Goal: Navigation & Orientation: Find specific page/section

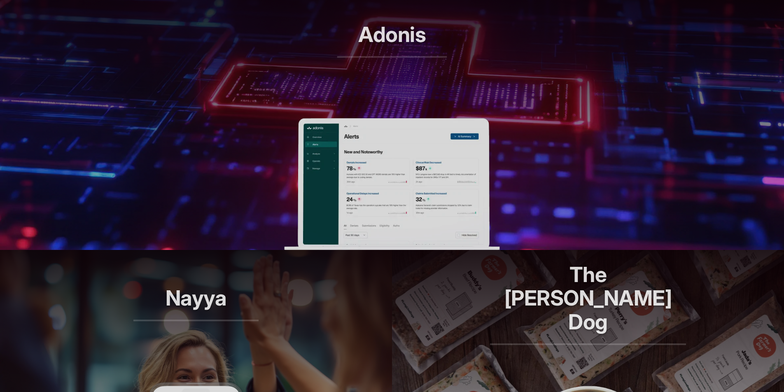
scroll to position [366, 0]
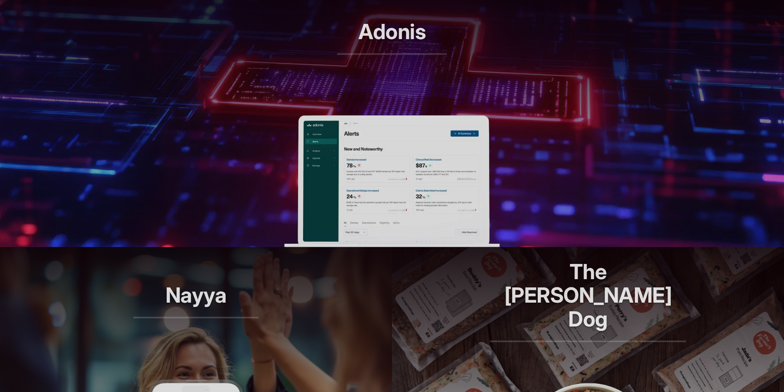
click at [326, 183] on img at bounding box center [391, 181] width 215 height 132
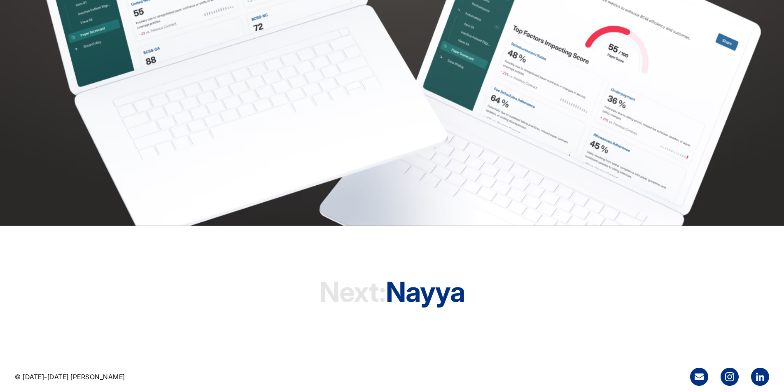
scroll to position [2573, 0]
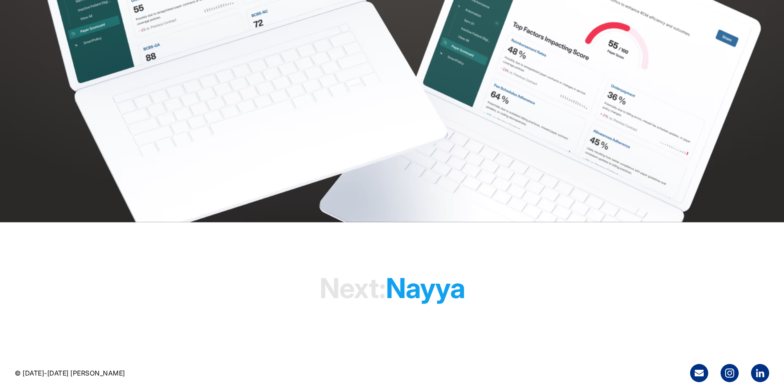
click at [432, 303] on h1 "Next: [PERSON_NAME]" at bounding box center [392, 288] width 145 height 63
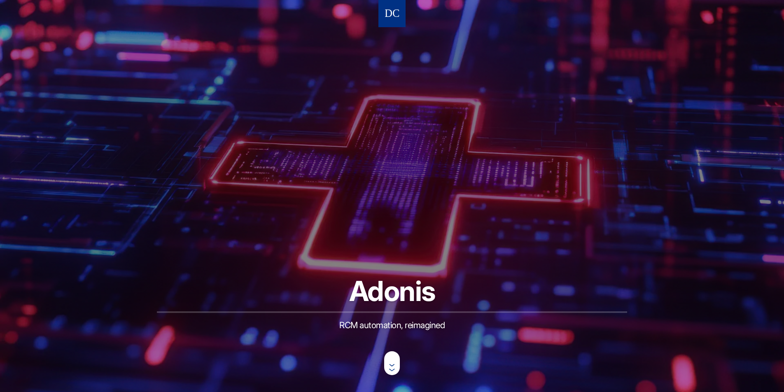
click at [391, 16] on img at bounding box center [392, 13] width 14 height 15
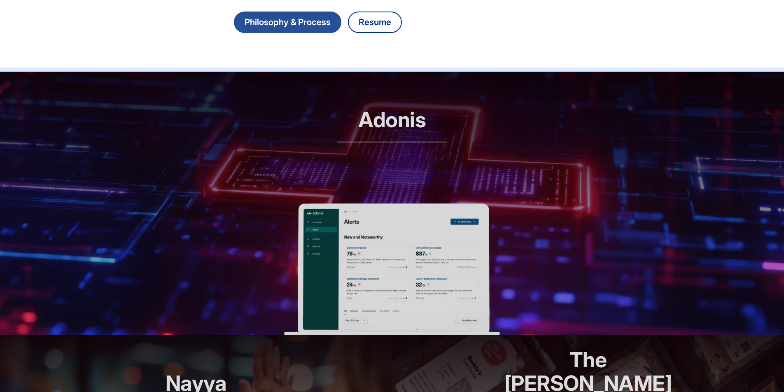
scroll to position [315, 0]
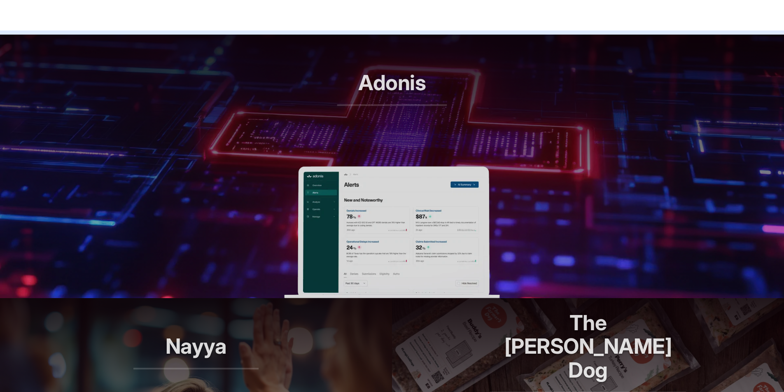
click at [358, 198] on img at bounding box center [391, 232] width 215 height 132
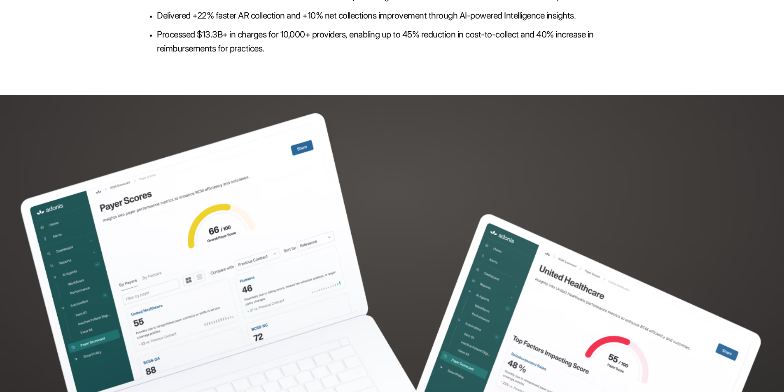
scroll to position [2573, 0]
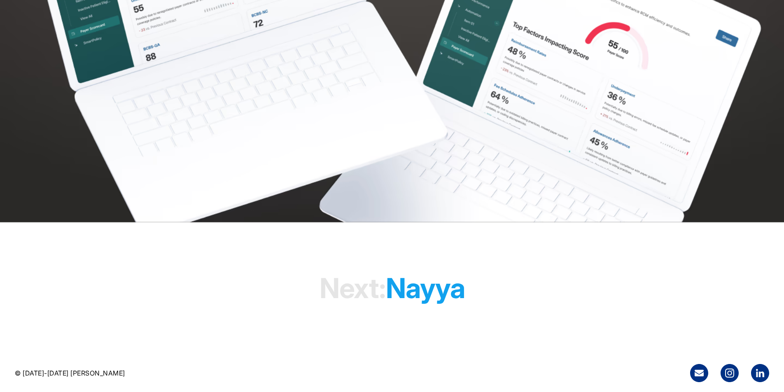
click at [447, 293] on h1 "Next: Nayya" at bounding box center [392, 288] width 145 height 63
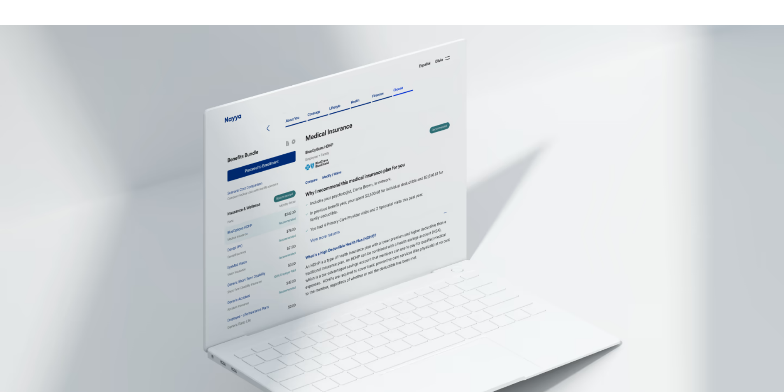
scroll to position [2688, 0]
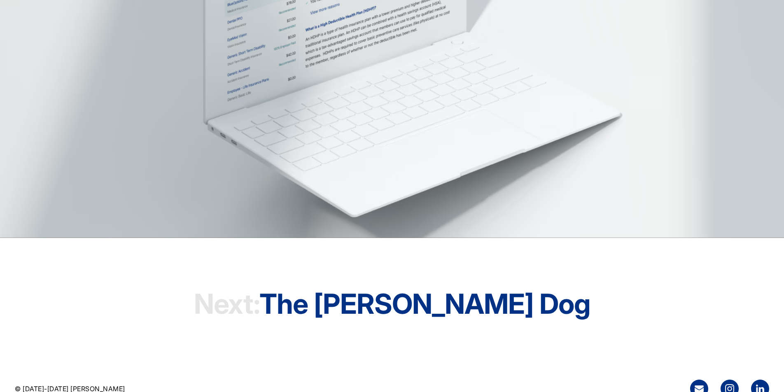
click at [447, 293] on h1 "Next: The Farmer's Dog" at bounding box center [392, 303] width 397 height 63
